Goal: Check status: Check status

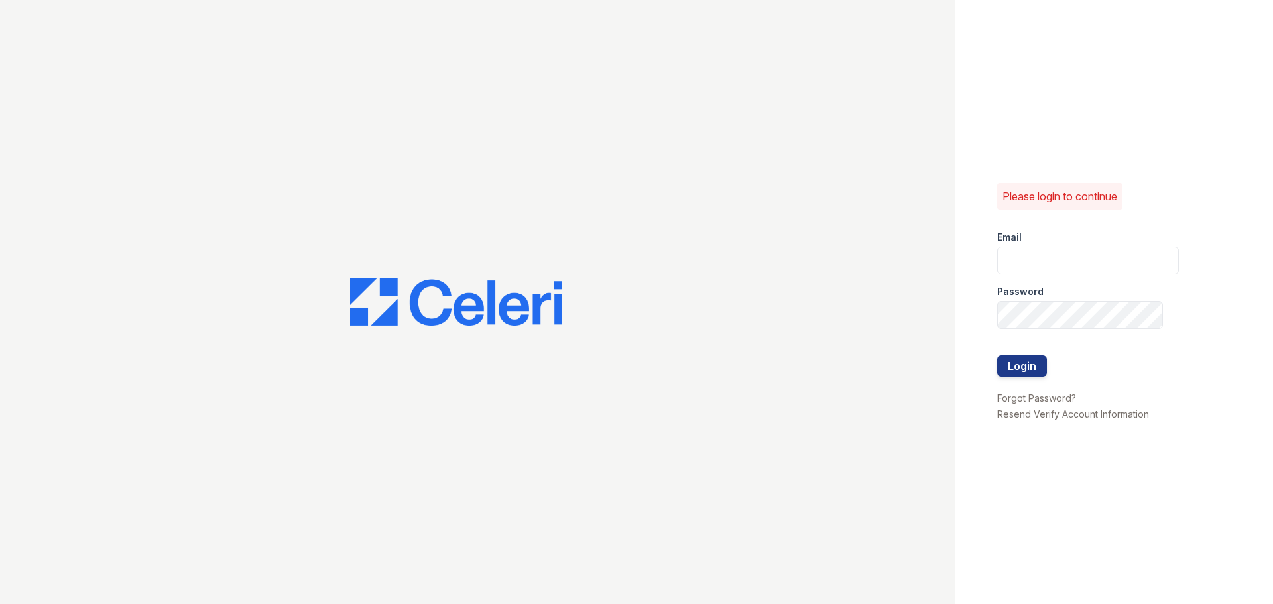
type input "renewbelcamp@trinity-pm.com"
drag, startPoint x: 1047, startPoint y: 267, endPoint x: 1067, endPoint y: 263, distance: 20.4
click at [1047, 267] on input "renewbelcamp@trinity-pm.com" at bounding box center [1088, 261] width 182 height 28
click at [1022, 362] on button "Login" at bounding box center [1022, 365] width 50 height 21
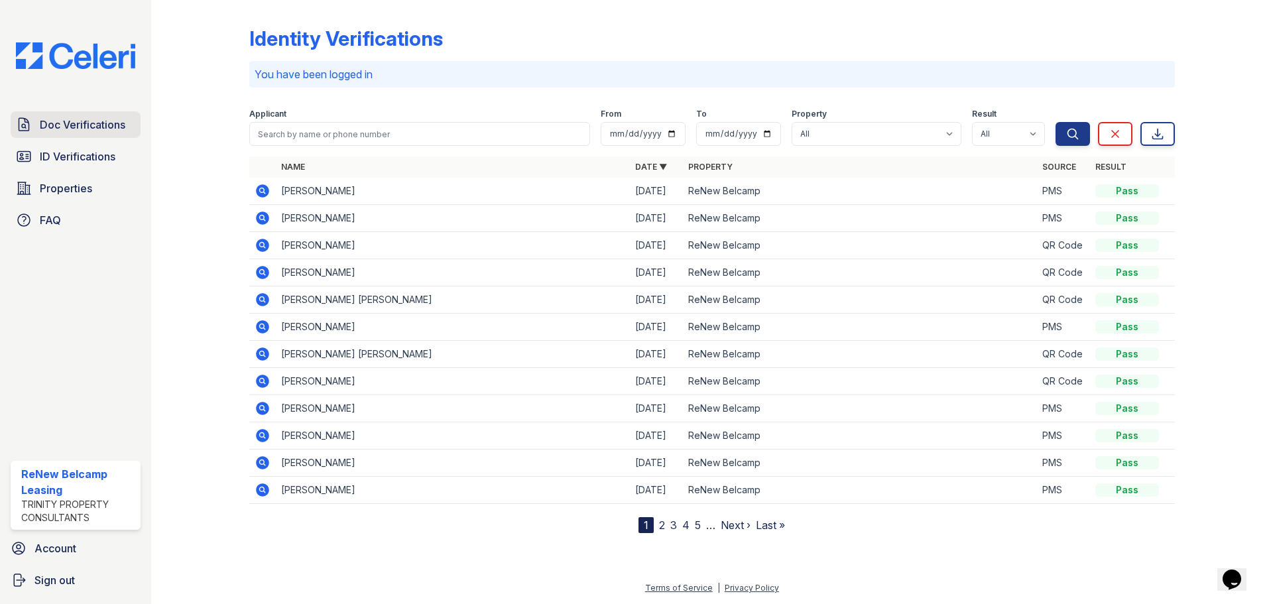
click at [83, 127] on span "Doc Verifications" at bounding box center [83, 125] width 86 height 16
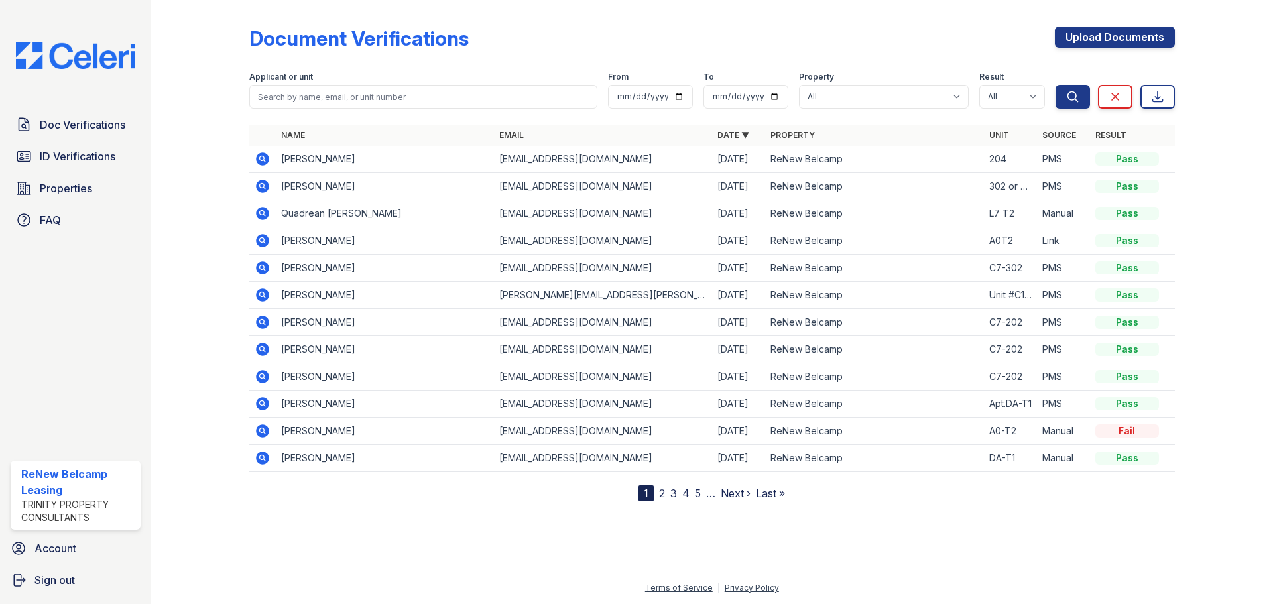
click at [261, 213] on icon at bounding box center [261, 212] width 3 height 3
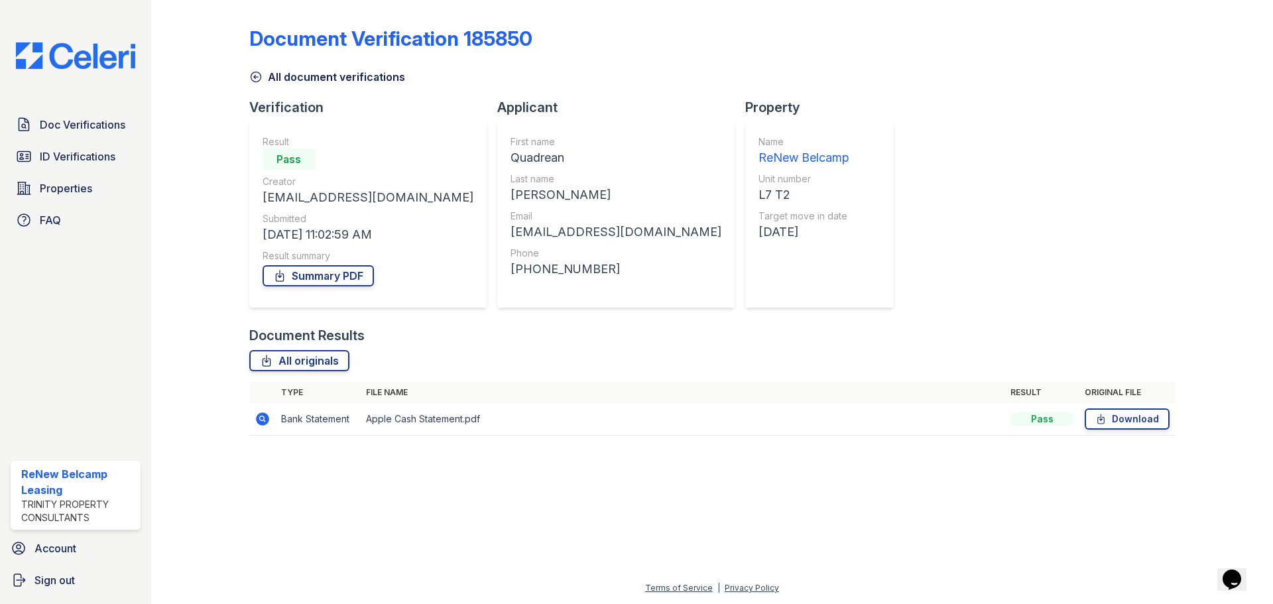
click at [402, 418] on td "Apple Cash Statement.pdf" at bounding box center [683, 419] width 644 height 32
click at [266, 414] on icon at bounding box center [262, 418] width 13 height 13
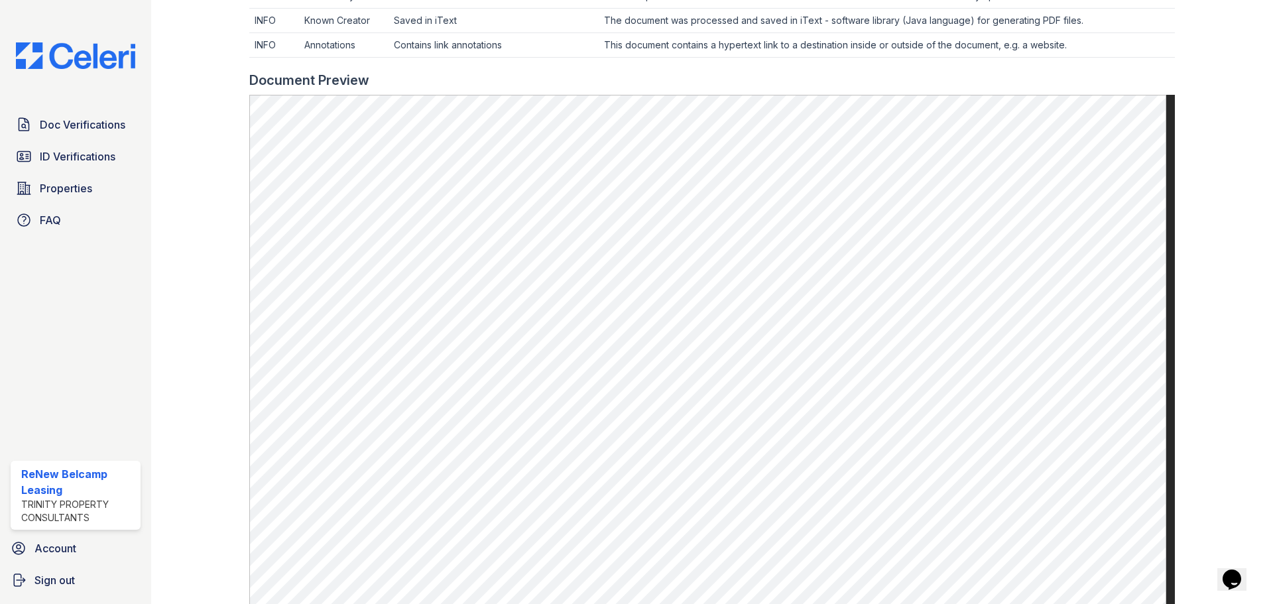
scroll to position [347, 0]
